Goal: Ask a question

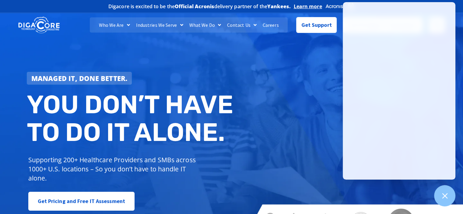
click at [300, 96] on div "Managed IT, done better. You don’t have to do IT alone. Supporting 200+ Healthc…" at bounding box center [231, 124] width 463 height 228
click at [313, 29] on link "Get Support" at bounding box center [316, 23] width 40 height 16
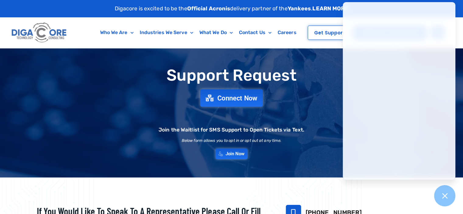
click at [224, 97] on span "Connect Now" at bounding box center [237, 98] width 40 height 7
